Goal: Find specific page/section: Find specific page/section

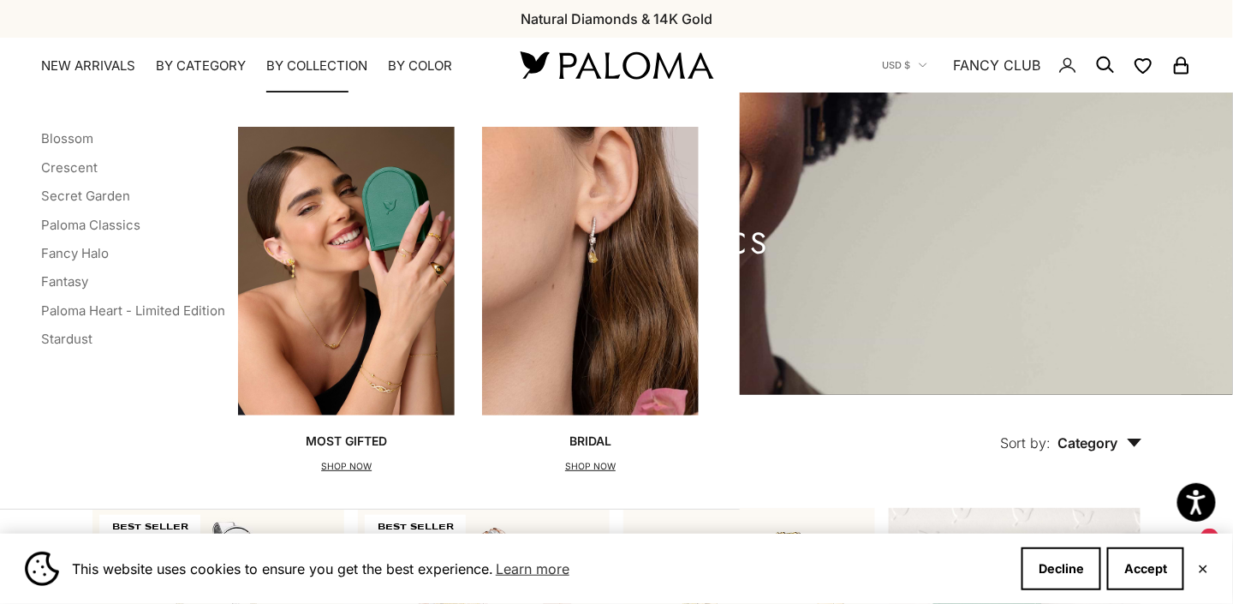
click at [307, 65] on summary "By Collection" at bounding box center [316, 65] width 101 height 17
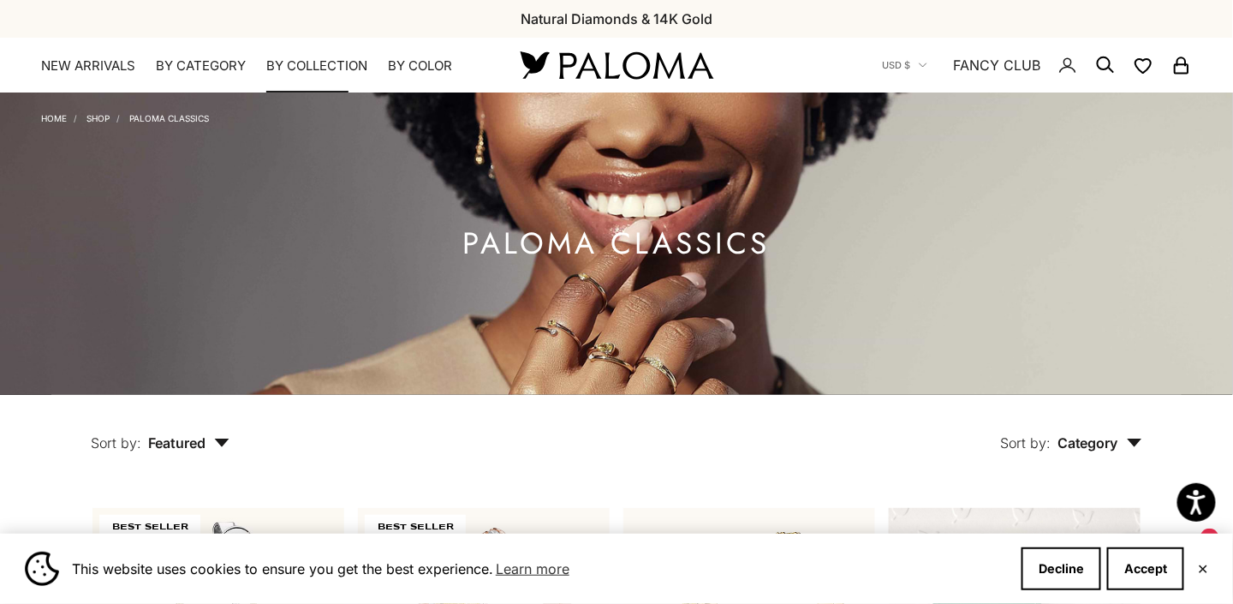
click at [307, 65] on summary "By Collection" at bounding box center [316, 65] width 101 height 17
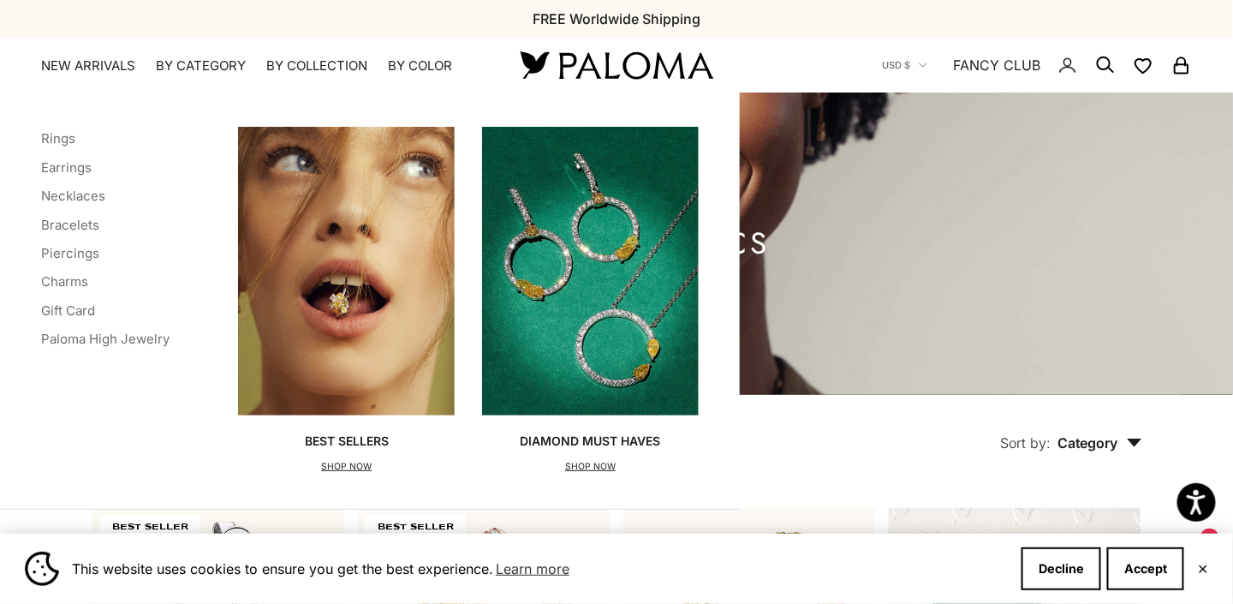
click at [1107, 55] on icon "Secondary navigation" at bounding box center [1105, 65] width 21 height 21
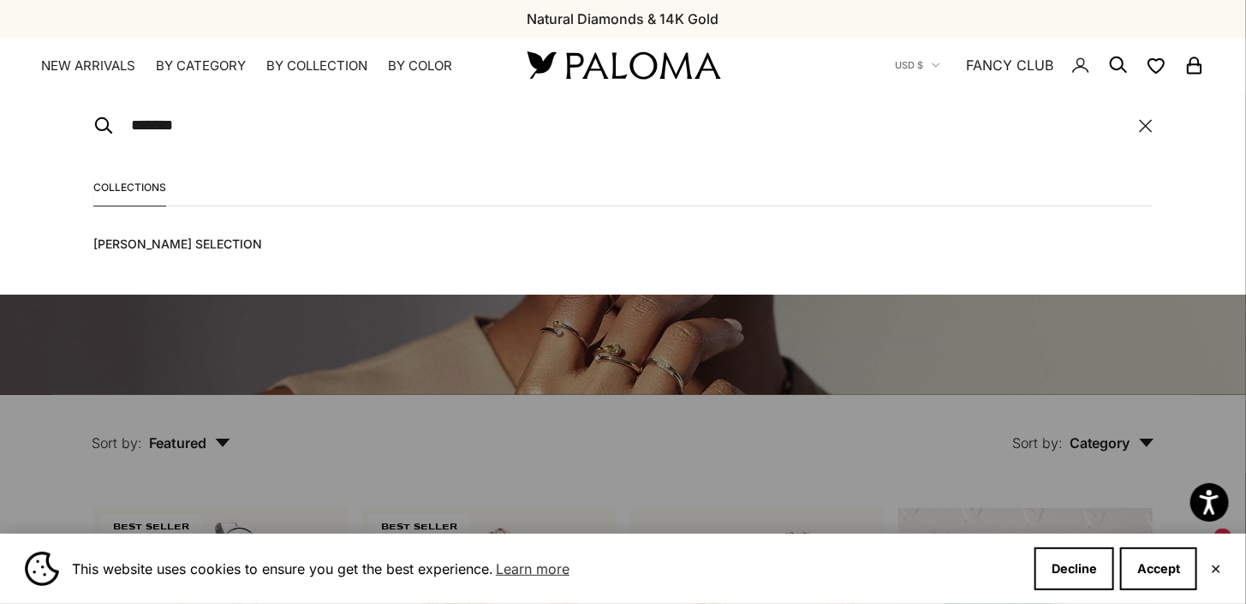
type input "*******"
click at [224, 242] on span "[PERSON_NAME] Selection" at bounding box center [182, 244] width 179 height 21
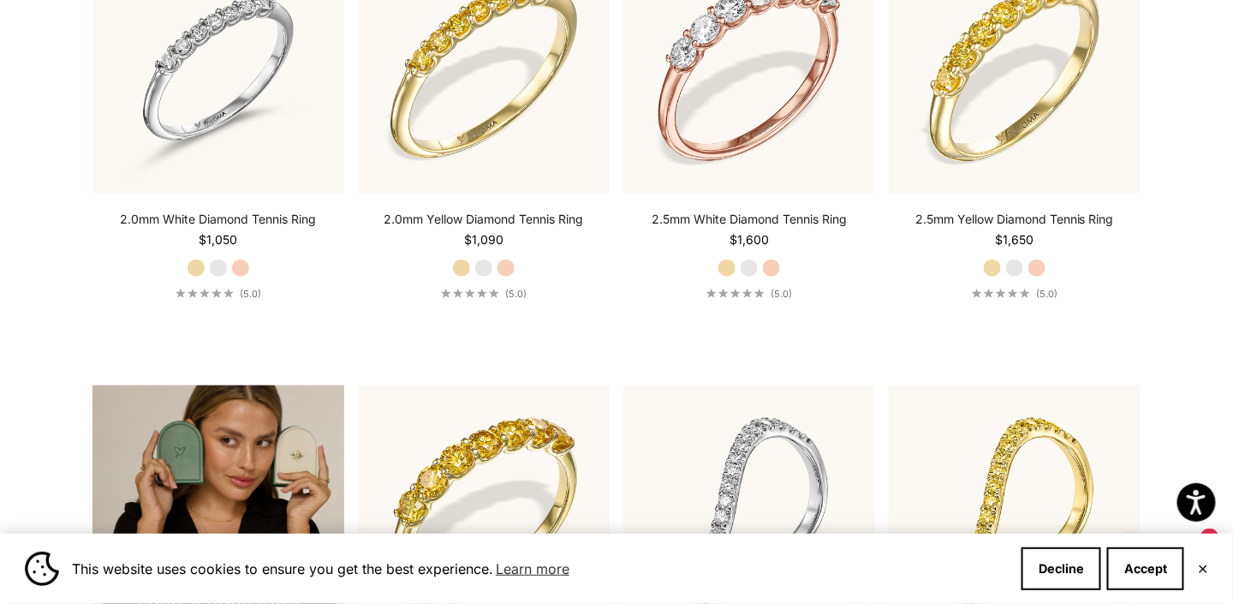
scroll to position [2632, 0]
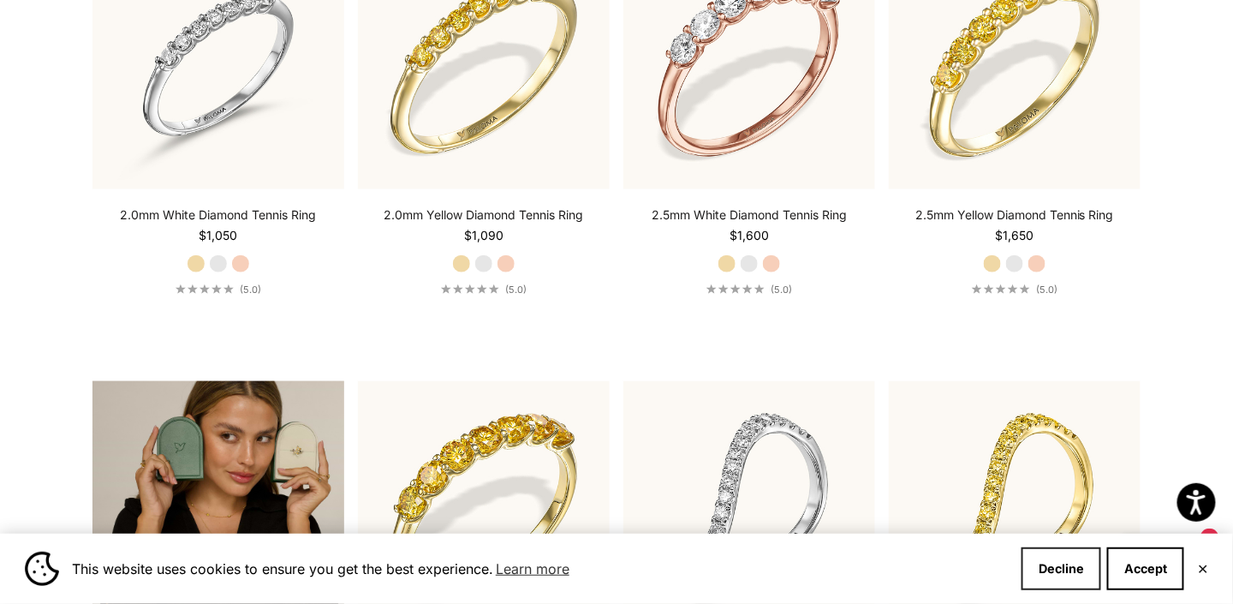
click at [1065, 570] on button "Decline" at bounding box center [1062, 568] width 80 height 43
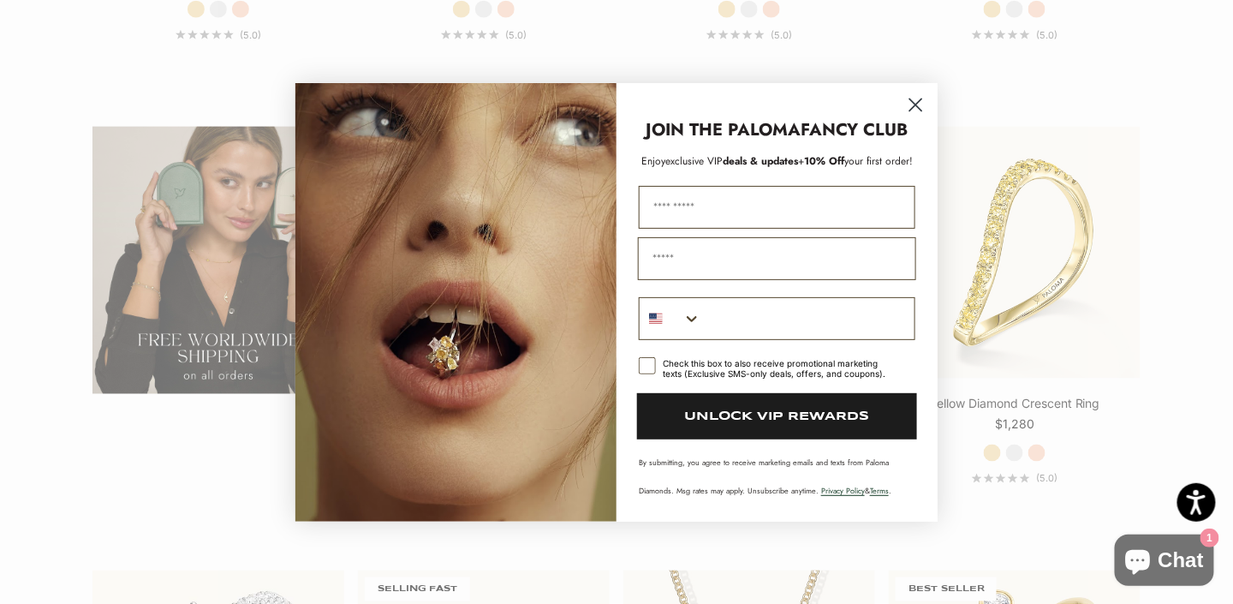
scroll to position [3151, 0]
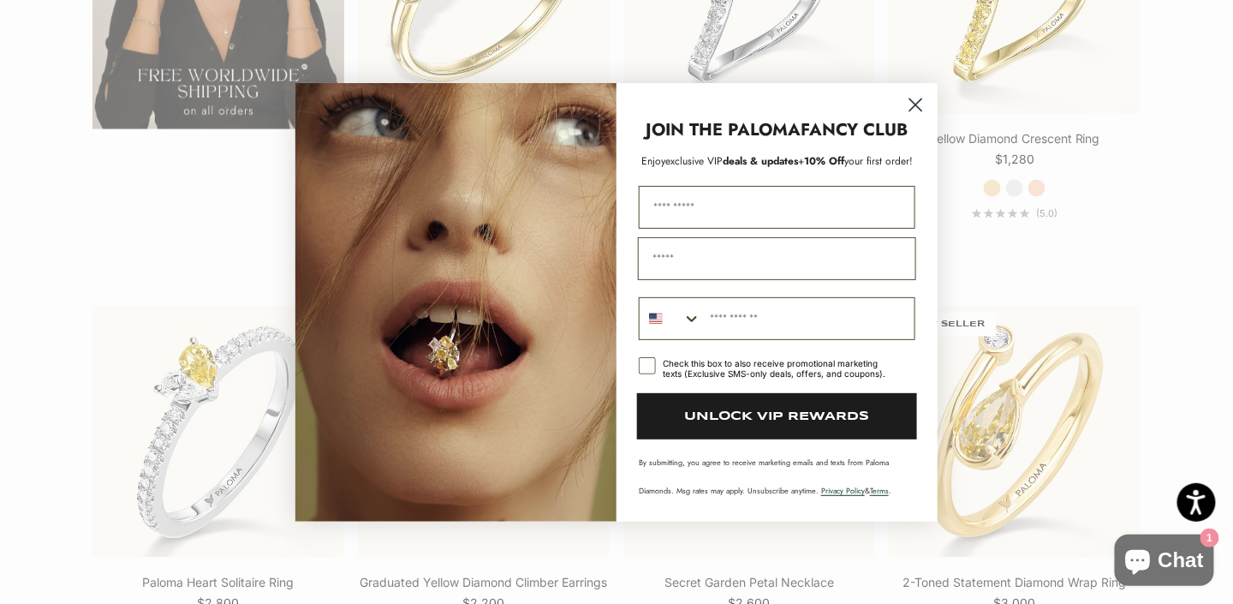
click at [914, 105] on circle "Close dialog" at bounding box center [916, 104] width 28 height 28
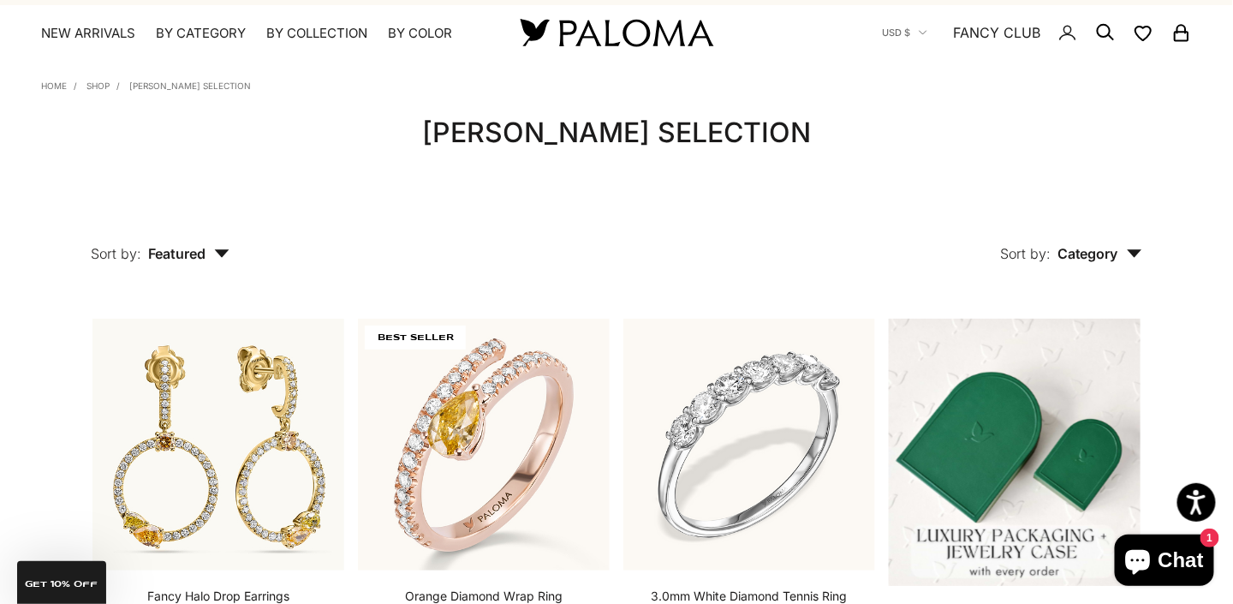
scroll to position [0, 0]
